Goal: Task Accomplishment & Management: Complete application form

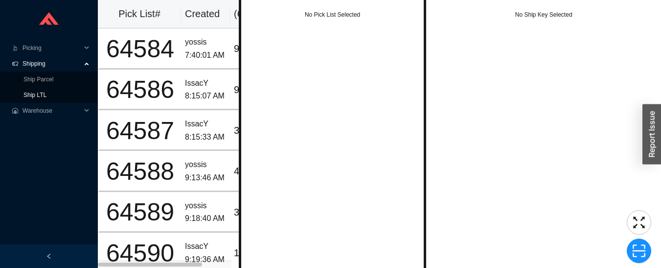
click at [46, 93] on link "Ship LTL" at bounding box center [34, 94] width 23 height 7
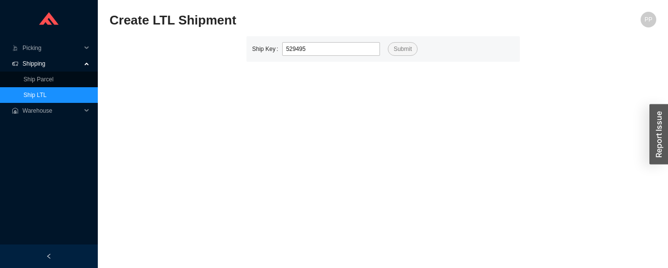
type input "529495"
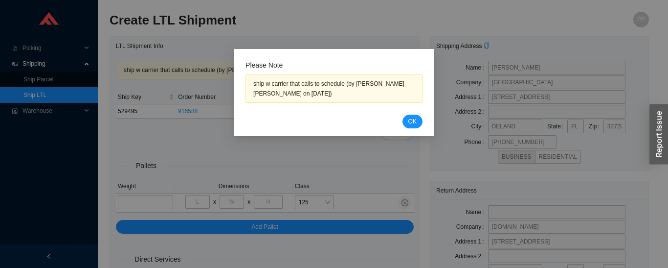
click at [419, 120] on button "OK" at bounding box center [413, 121] width 20 height 14
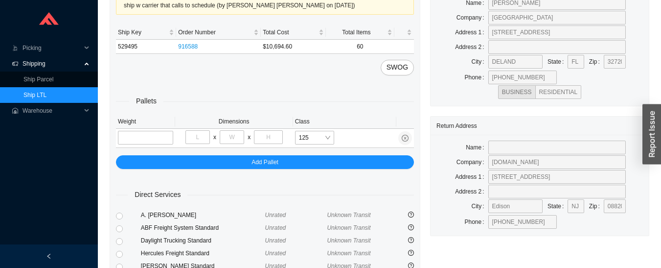
scroll to position [66, 0]
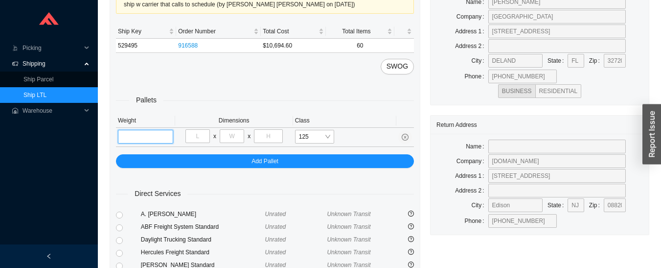
click at [151, 135] on input "tel" at bounding box center [145, 137] width 55 height 14
type input "1010"
click at [204, 136] on input "tel" at bounding box center [197, 136] width 24 height 14
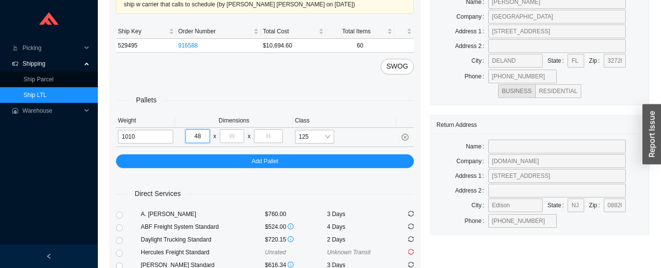
type input "48"
click at [237, 136] on input "tel" at bounding box center [232, 136] width 24 height 14
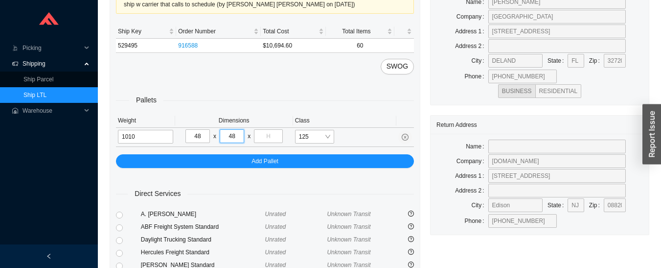
type input "48"
click at [271, 136] on input "tel" at bounding box center [268, 136] width 28 height 14
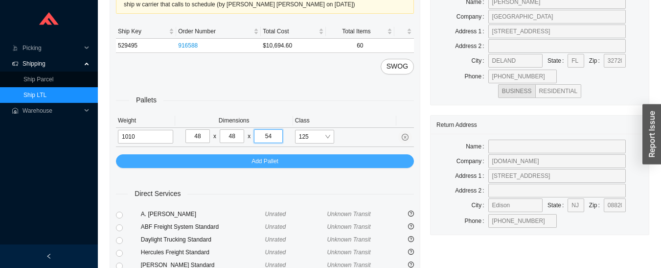
type input "54"
click at [326, 156] on div "Pallets Weight Dimensions Class 1010 48 x 48 x 54 125 Add Pallet" at bounding box center [265, 120] width 298 height 93
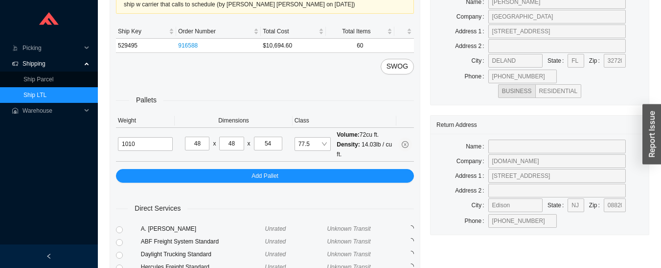
click at [301, 161] on td "77.5 Volume: 72 cu ft. Density: 14.03 lb / cu ft." at bounding box center [345, 145] width 104 height 34
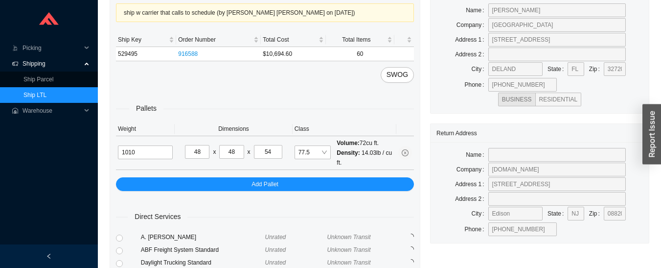
scroll to position [54, 0]
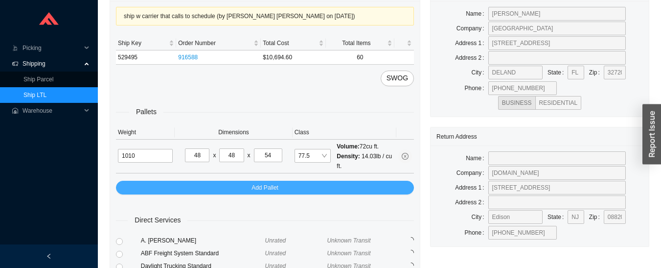
click at [317, 185] on button "Add Pallet" at bounding box center [265, 188] width 298 height 14
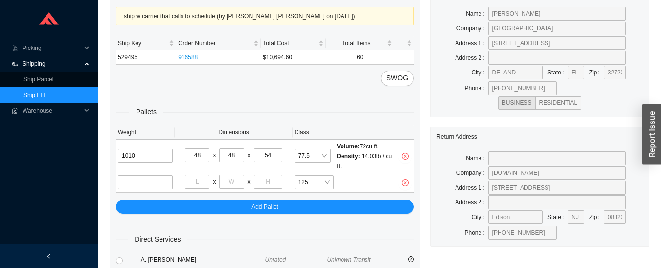
click at [54, 68] on span "Shipping" at bounding box center [52, 64] width 59 height 16
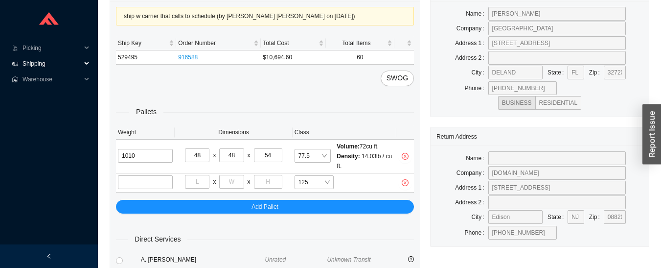
click at [45, 62] on span "Shipping" at bounding box center [52, 64] width 59 height 16
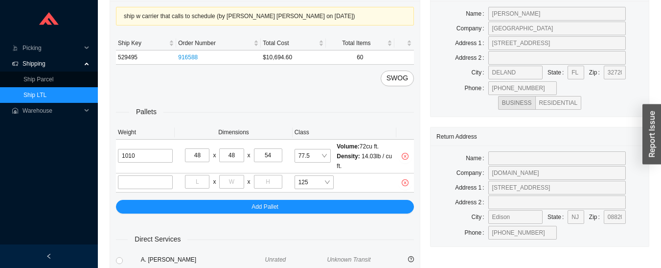
click at [46, 94] on link "Ship LTL" at bounding box center [34, 94] width 23 height 7
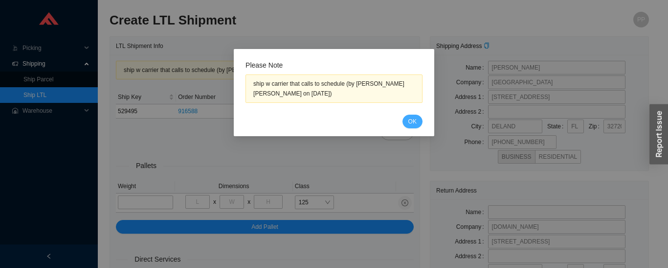
click at [411, 121] on span "OK" at bounding box center [412, 121] width 8 height 10
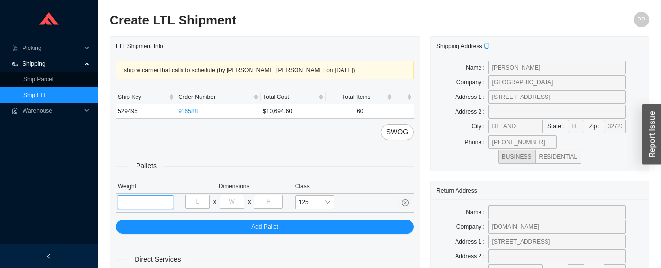
click at [146, 200] on input "tel" at bounding box center [145, 202] width 55 height 14
type input "1010"
click at [198, 200] on input "tel" at bounding box center [197, 202] width 24 height 14
type input "48"
click at [232, 198] on input "tel" at bounding box center [232, 202] width 24 height 14
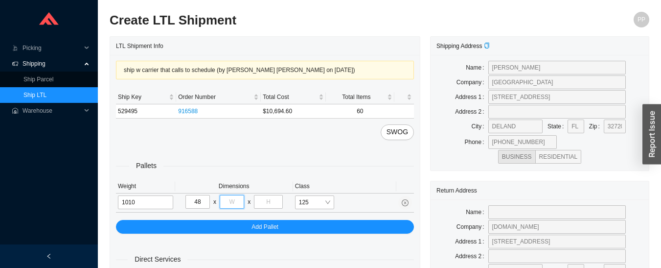
type input "48"
click at [267, 197] on input "tel" at bounding box center [268, 202] width 28 height 14
type input "54"
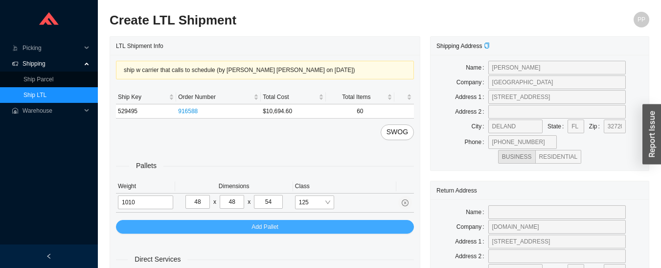
click at [208, 223] on div "Pallets Weight Dimensions Class 1010 48 x 48 x 54 125 Add Pallet" at bounding box center [265, 186] width 298 height 93
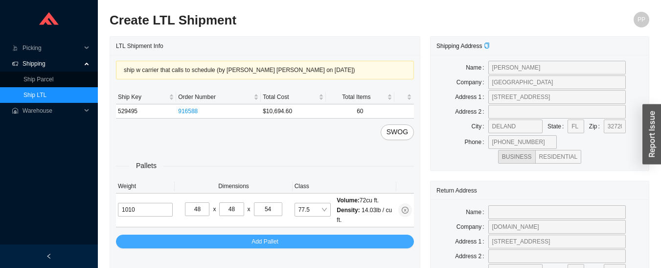
click at [251, 246] on span "Add Pallet" at bounding box center [264, 241] width 27 height 10
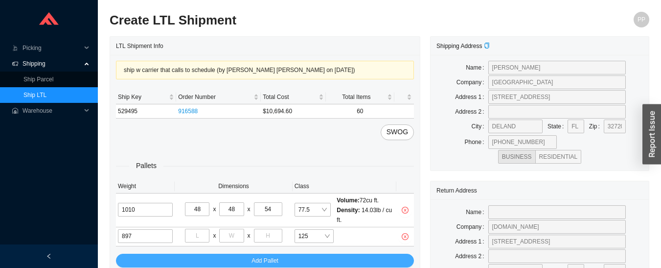
type input "897"
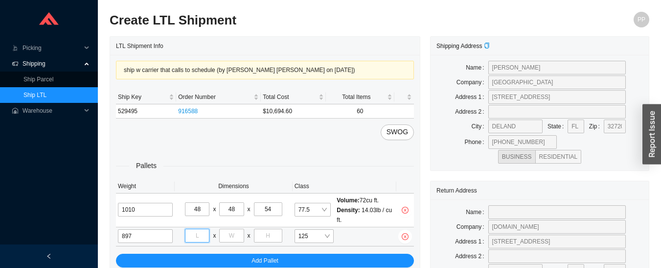
click at [196, 231] on input "tel" at bounding box center [197, 235] width 24 height 14
type input "48"
click at [228, 233] on input "tel" at bounding box center [231, 235] width 24 height 14
type input "54"
click at [268, 240] on input "tel" at bounding box center [268, 235] width 28 height 14
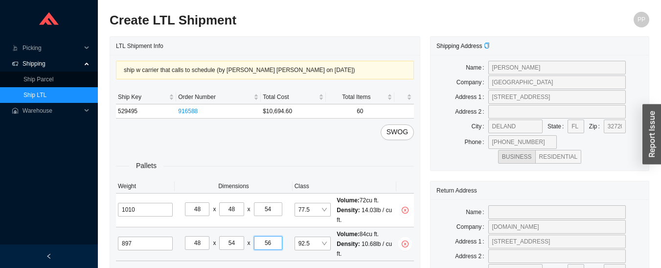
type input "56"
click at [360, 252] on div "Density: 10.68 lb / cu ft." at bounding box center [366, 249] width 58 height 20
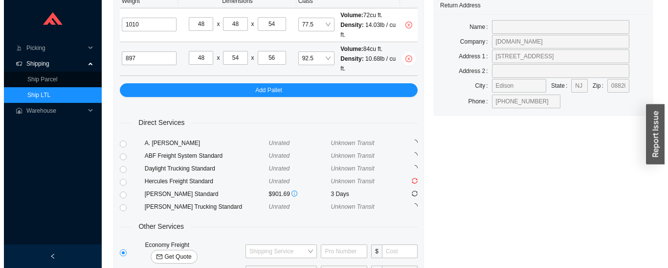
scroll to position [234, 0]
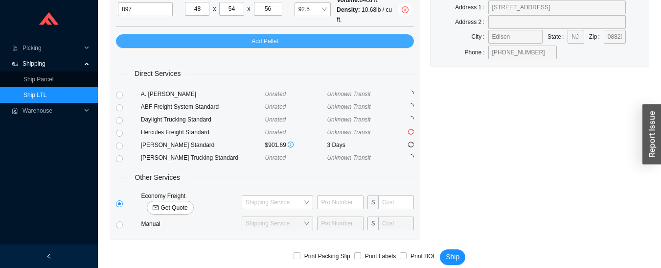
click at [319, 42] on button "Add Pallet" at bounding box center [265, 41] width 298 height 14
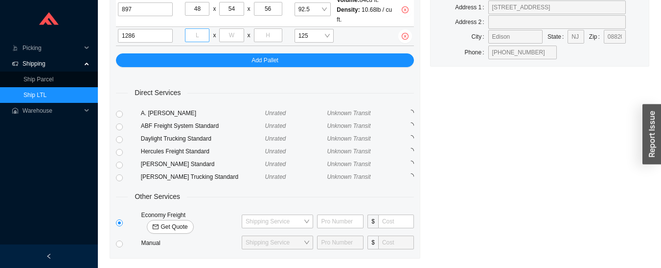
type input "1286"
click at [198, 33] on input "tel" at bounding box center [197, 35] width 24 height 14
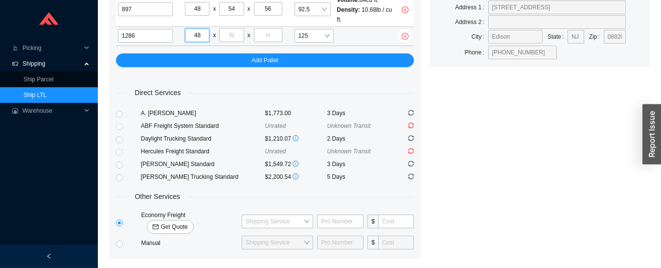
type input "48"
click at [238, 32] on input "tel" at bounding box center [231, 35] width 24 height 14
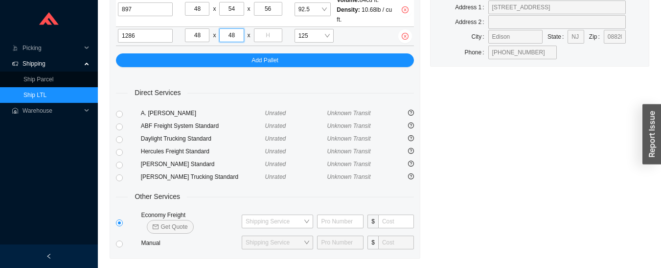
type input "48"
click at [261, 34] on input "tel" at bounding box center [268, 35] width 28 height 14
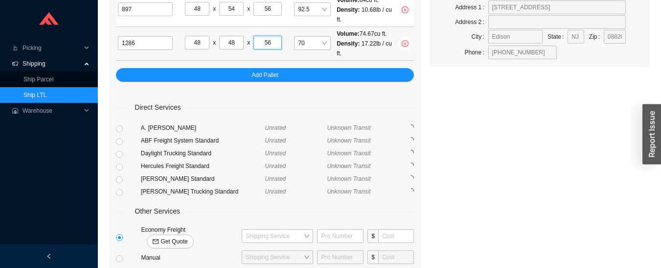
type input "56"
click at [187, 236] on span "Get Quote" at bounding box center [173, 241] width 27 height 10
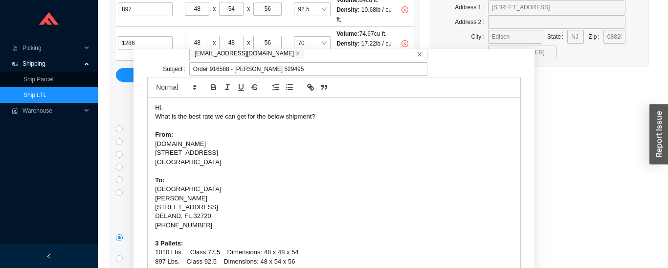
scroll to position [86, 0]
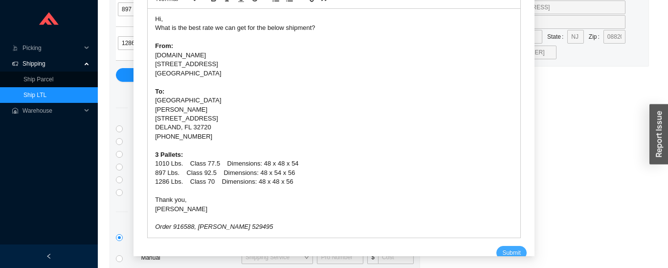
click at [504, 248] on span "Submit" at bounding box center [511, 253] width 18 height 10
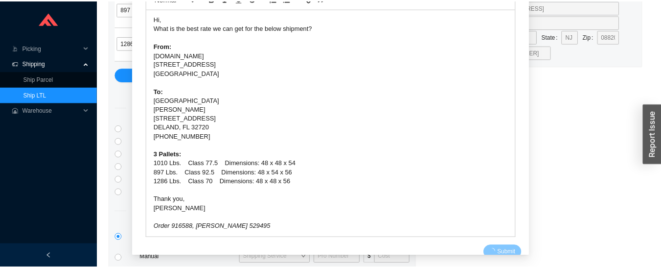
scroll to position [12, 0]
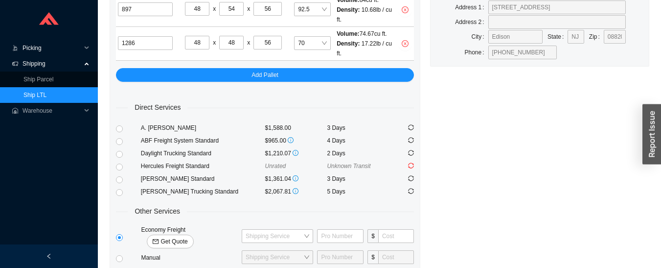
click at [31, 49] on span "Picking" at bounding box center [52, 48] width 59 height 16
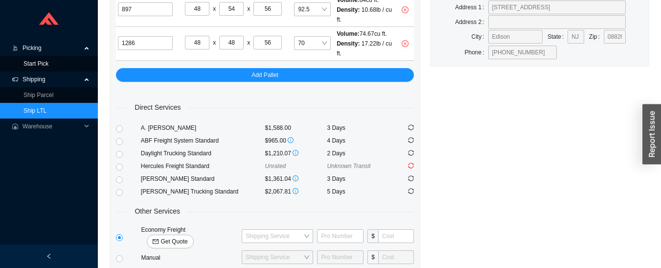
click at [27, 63] on link "Start Pick" at bounding box center [35, 63] width 25 height 7
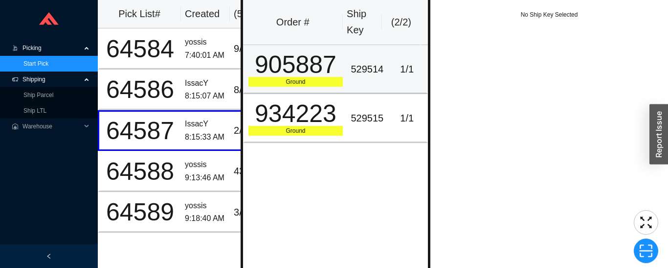
click at [300, 71] on div "905887" at bounding box center [296, 64] width 95 height 24
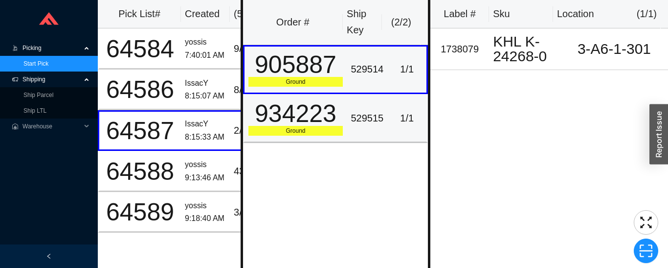
click at [339, 117] on td "934223 Ground" at bounding box center [295, 118] width 104 height 49
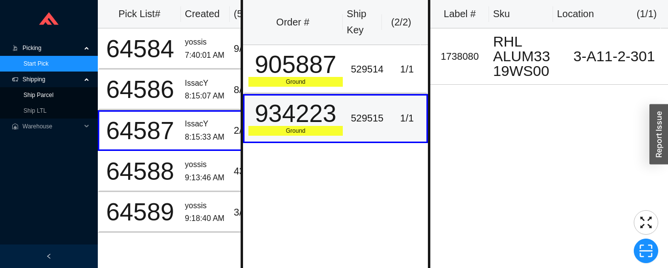
click at [31, 94] on link "Ship Parcel" at bounding box center [38, 94] width 30 height 7
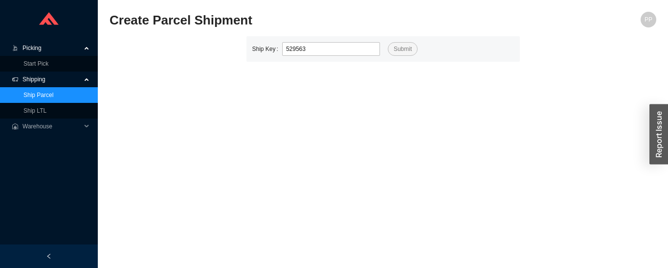
type input "529563"
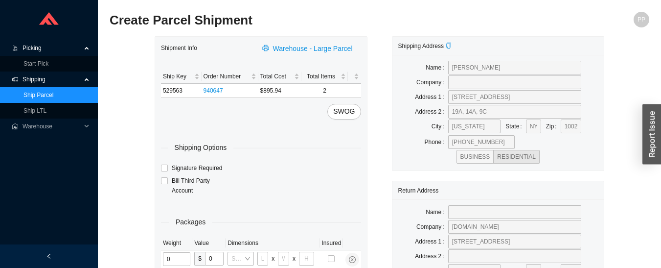
type input "7"
type input "32"
type input "12"
type input "52"
type input "75"
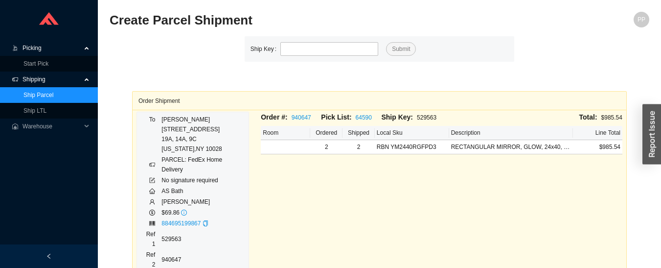
click at [44, 53] on span "Picking" at bounding box center [52, 48] width 59 height 16
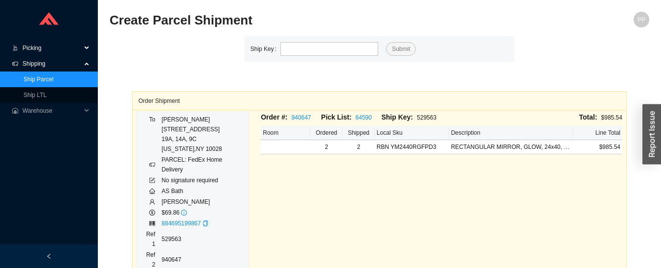
click at [40, 48] on span "Picking" at bounding box center [52, 48] width 59 height 16
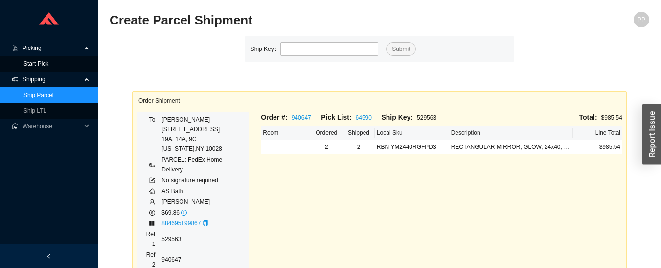
click at [48, 66] on link "Start Pick" at bounding box center [35, 63] width 25 height 7
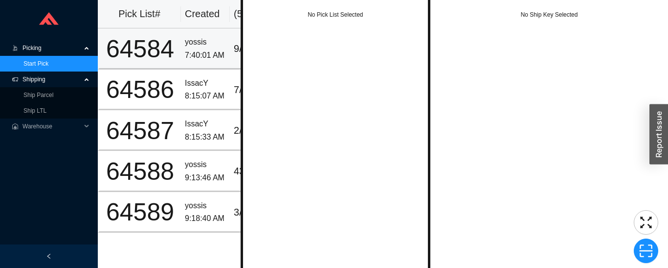
click at [182, 45] on td "yossis 7:40:01 AM" at bounding box center [205, 48] width 49 height 41
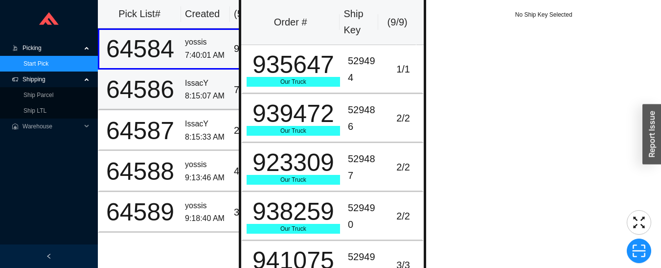
click at [173, 85] on div "64586" at bounding box center [140, 89] width 74 height 24
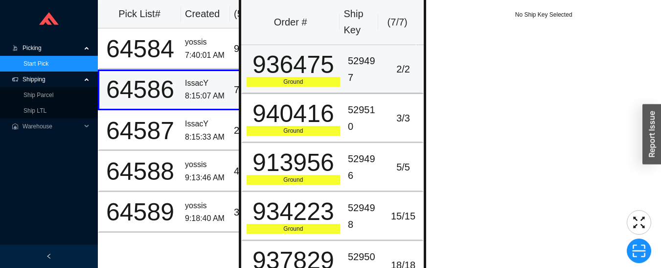
click at [324, 70] on div "936475" at bounding box center [293, 64] width 93 height 24
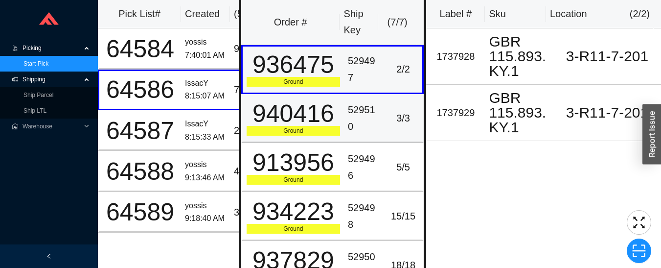
click at [320, 126] on div "940416" at bounding box center [293, 113] width 93 height 24
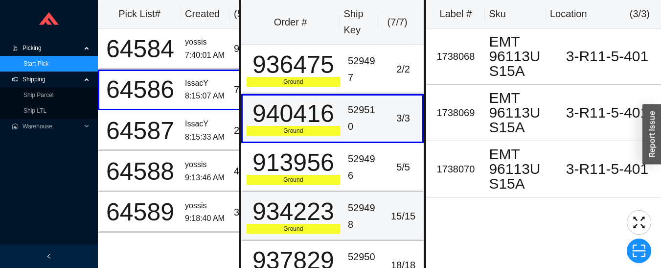
click at [316, 204] on div "934223" at bounding box center [293, 211] width 93 height 24
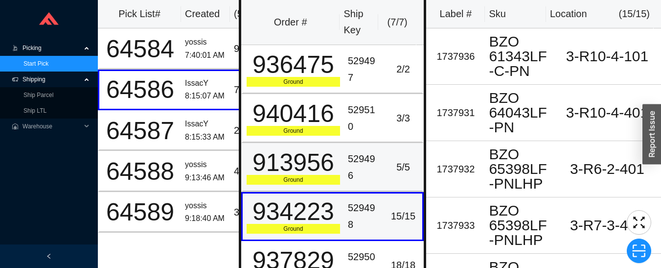
click at [315, 168] on div "913956" at bounding box center [293, 162] width 93 height 24
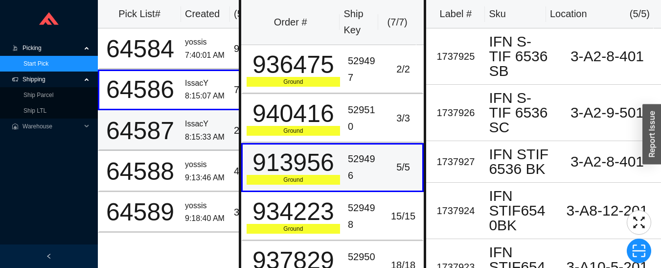
click at [175, 123] on div "64587" at bounding box center [140, 130] width 74 height 24
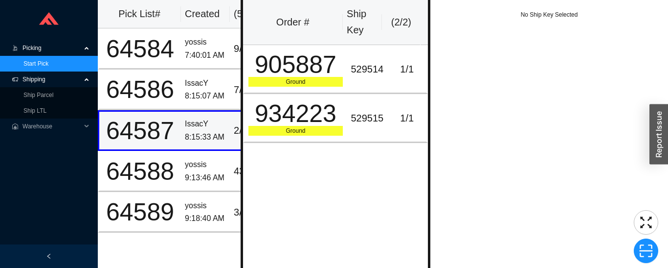
click at [357, 62] on div "529514" at bounding box center [367, 69] width 33 height 16
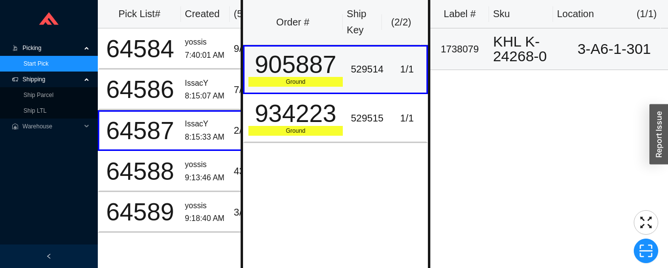
click at [501, 46] on div "KHL K-24268-0" at bounding box center [525, 48] width 64 height 29
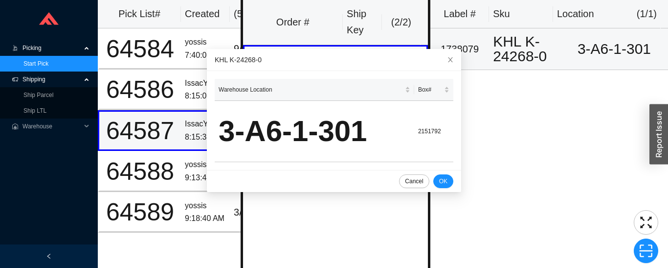
click at [168, 137] on div "64587" at bounding box center [140, 130] width 74 height 24
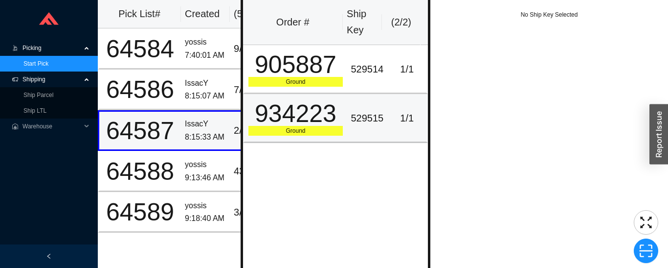
click at [317, 113] on div "934223" at bounding box center [296, 113] width 95 height 24
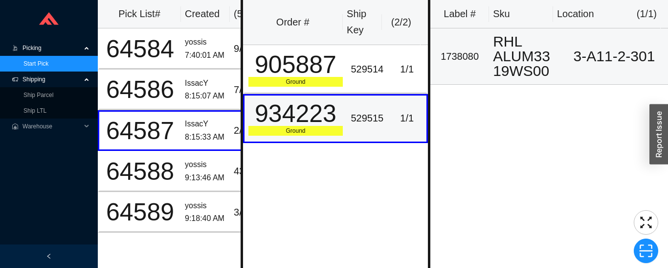
click at [504, 51] on div "RHL ALUM3319WS00" at bounding box center [525, 56] width 64 height 44
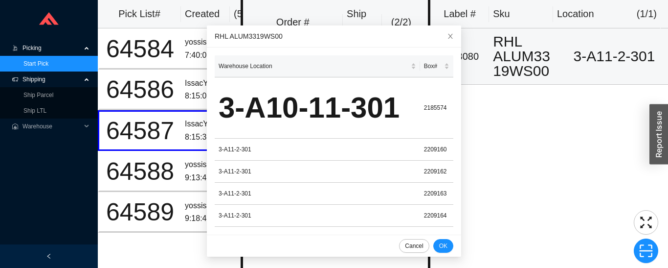
scroll to position [24, 0]
